Goal: Transaction & Acquisition: Download file/media

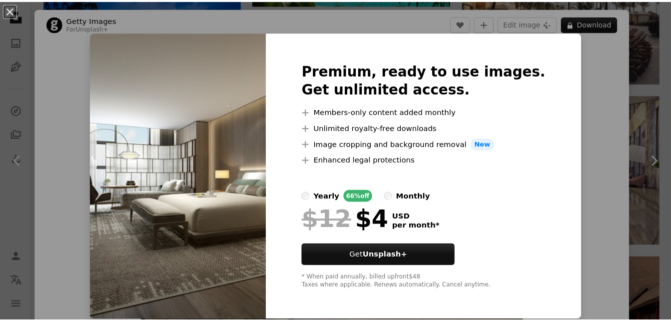
scroll to position [833, 0]
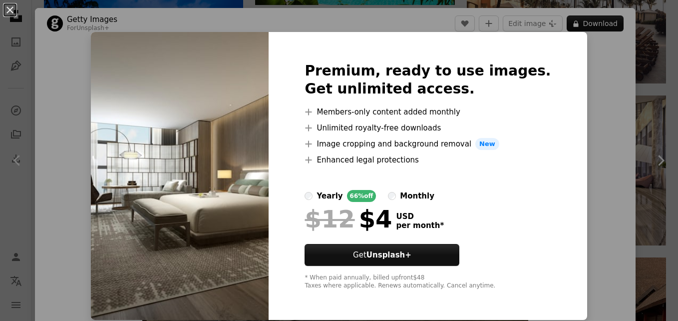
click at [625, 91] on div "An X shape Premium, ready to use images. Get unlimited access. A plus sign Memb…" at bounding box center [339, 160] width 678 height 321
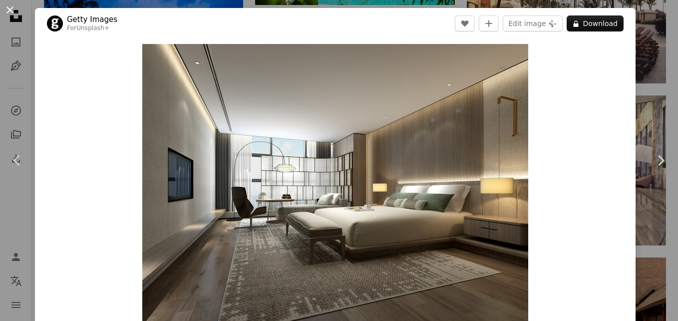
click at [8, 11] on button "An X shape" at bounding box center [10, 10] width 12 height 12
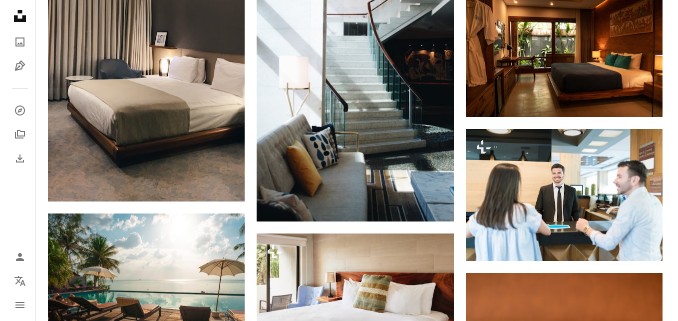
scroll to position [1383, 0]
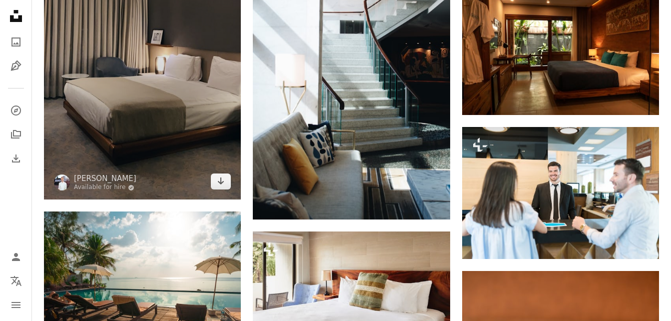
click at [169, 113] on img at bounding box center [142, 24] width 197 height 350
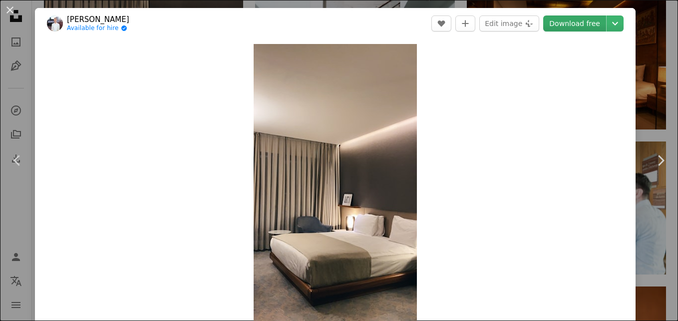
click at [561, 25] on link "Download free" at bounding box center [574, 23] width 63 height 16
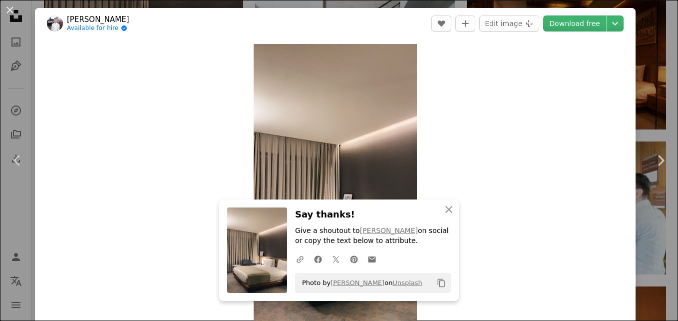
drag, startPoint x: 4, startPoint y: 11, endPoint x: 5, endPoint y: -15, distance: 26.5
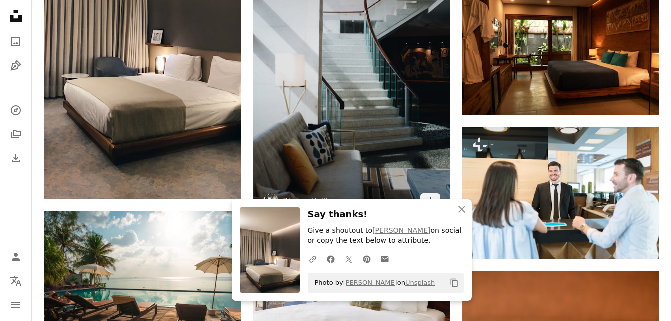
click at [282, 182] on img at bounding box center [351, 62] width 197 height 313
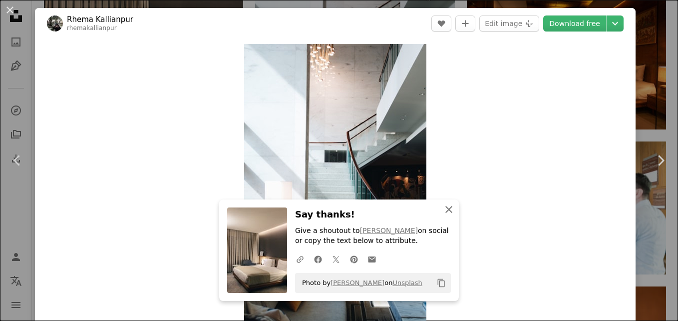
click at [446, 208] on icon "button" at bounding box center [449, 209] width 7 height 7
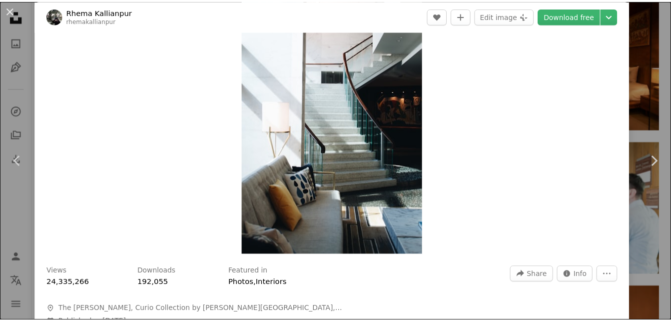
scroll to position [80, 0]
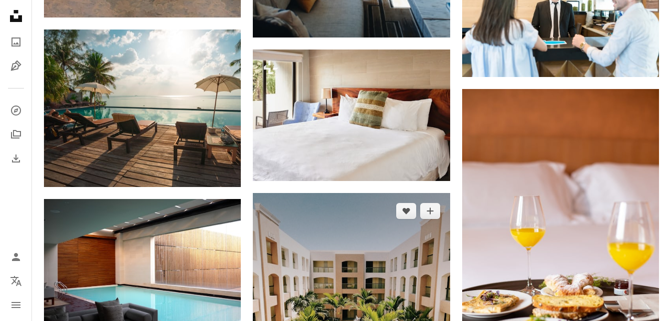
scroll to position [1565, 0]
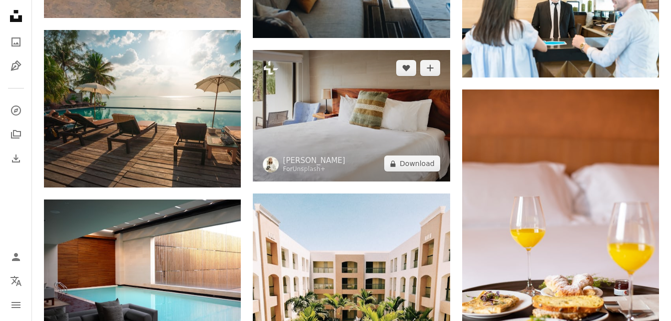
click at [365, 131] on img at bounding box center [351, 115] width 197 height 131
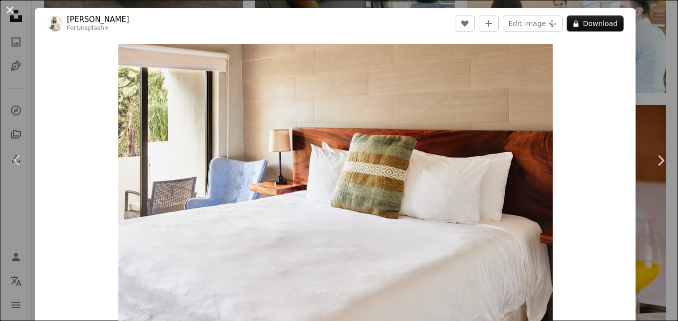
click at [13, 11] on button "An X shape" at bounding box center [10, 10] width 12 height 12
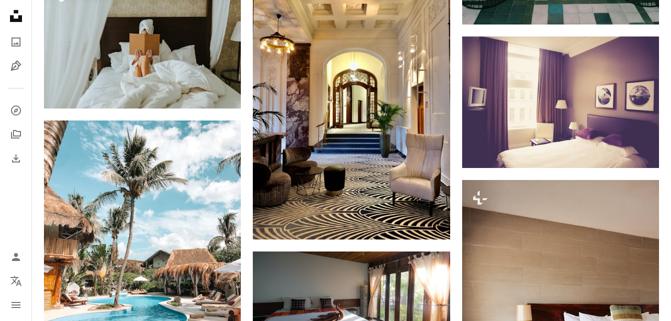
scroll to position [2200, 0]
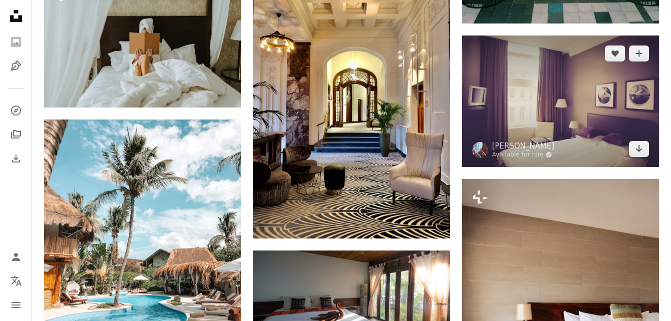
click at [551, 118] on img at bounding box center [560, 100] width 197 height 131
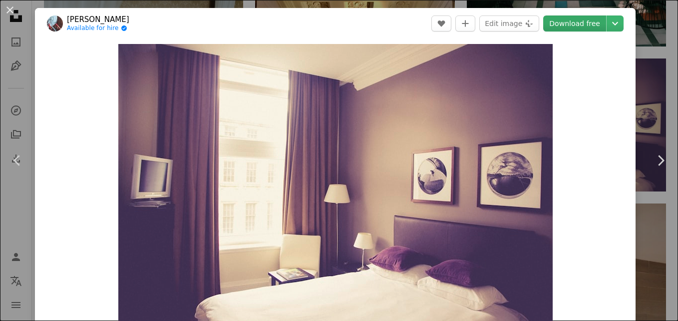
click at [574, 20] on link "Download free" at bounding box center [574, 23] width 63 height 16
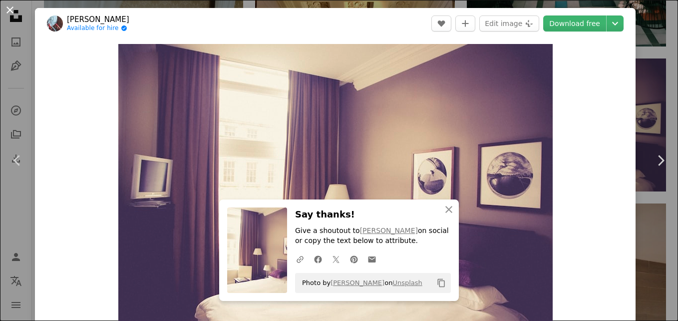
click at [8, 7] on button "An X shape" at bounding box center [10, 10] width 12 height 12
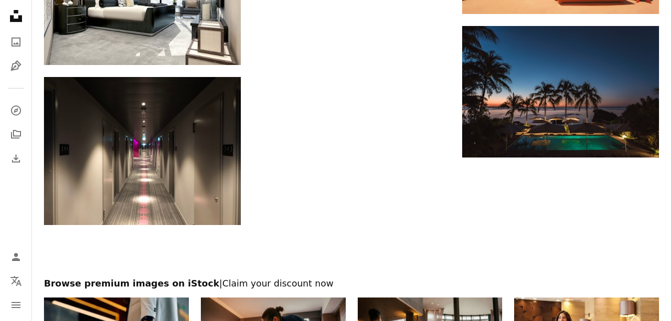
scroll to position [2784, 0]
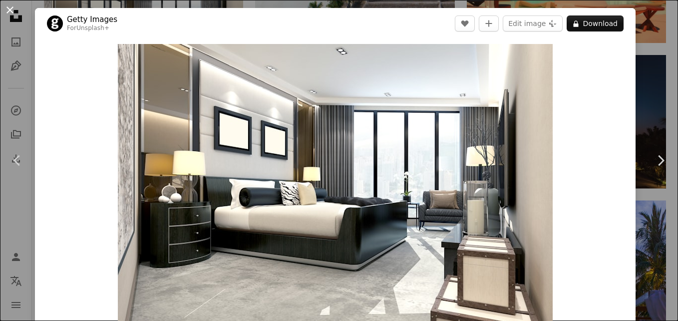
click at [8, 10] on button "An X shape" at bounding box center [10, 10] width 12 height 12
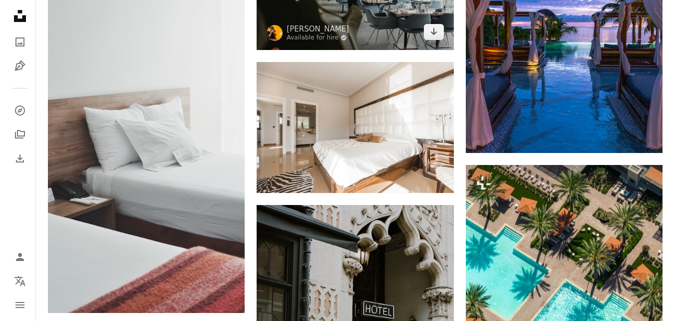
scroll to position [3056, 0]
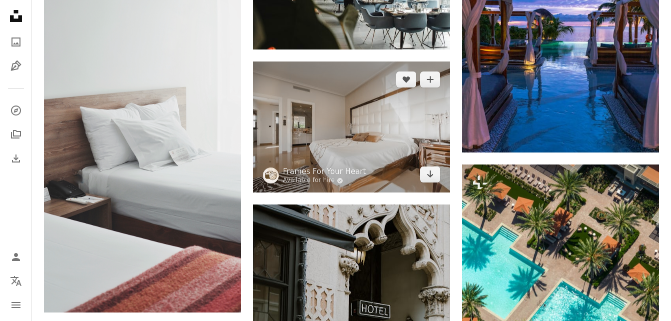
click at [369, 140] on img at bounding box center [351, 126] width 197 height 131
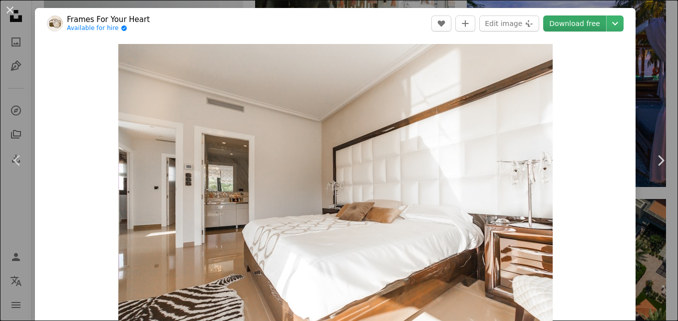
click at [575, 25] on link "Download free" at bounding box center [574, 23] width 63 height 16
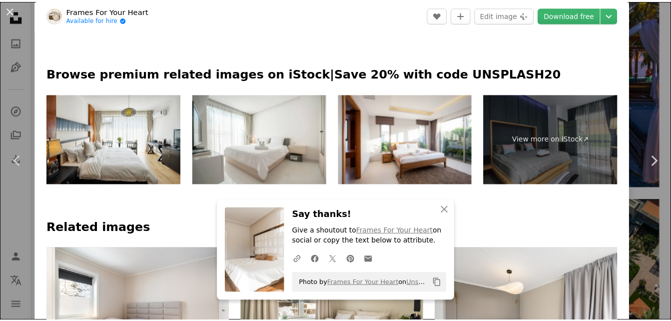
scroll to position [490, 0]
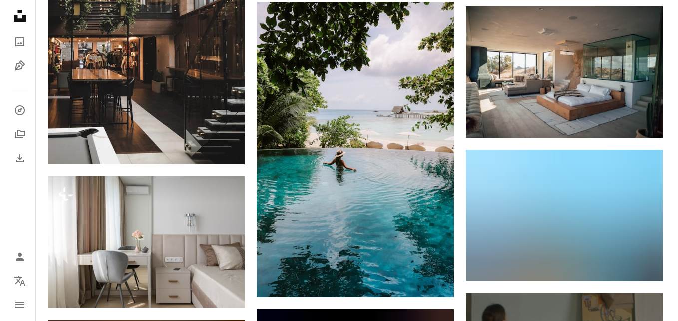
scroll to position [3565, 0]
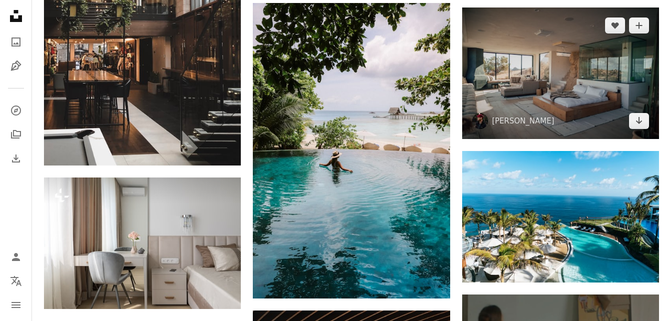
click at [559, 90] on img at bounding box center [560, 72] width 197 height 131
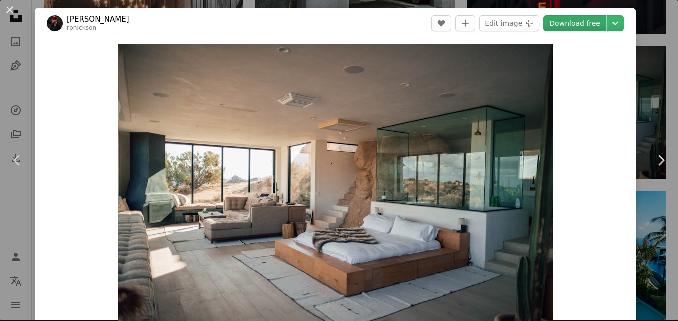
click at [570, 19] on link "Download free" at bounding box center [574, 23] width 63 height 16
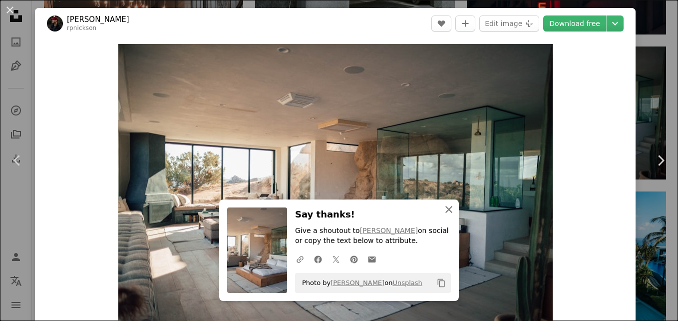
click at [448, 208] on icon "An X shape" at bounding box center [449, 209] width 12 height 12
